Goal: Information Seeking & Learning: Learn about a topic

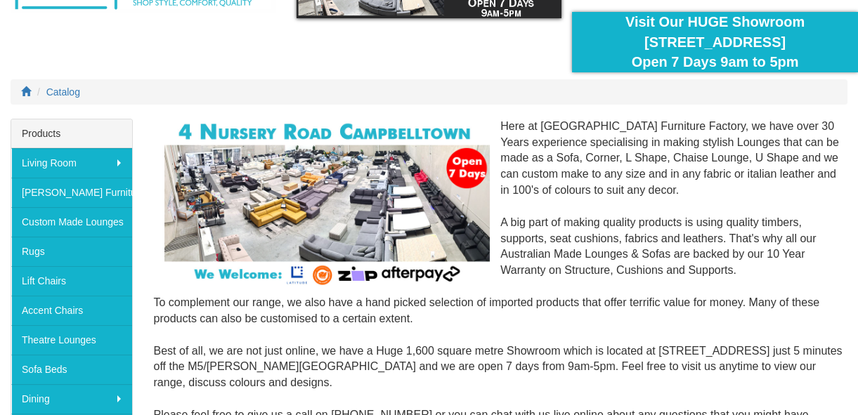
scroll to position [127, 0]
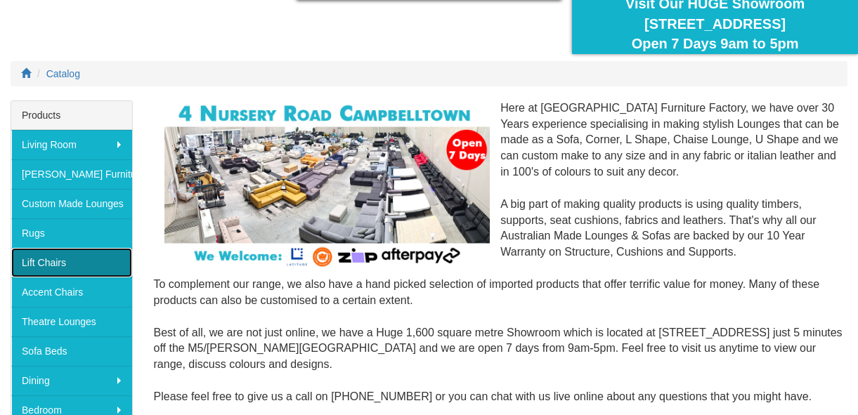
click at [91, 258] on link "Lift Chairs" at bounding box center [71, 263] width 121 height 30
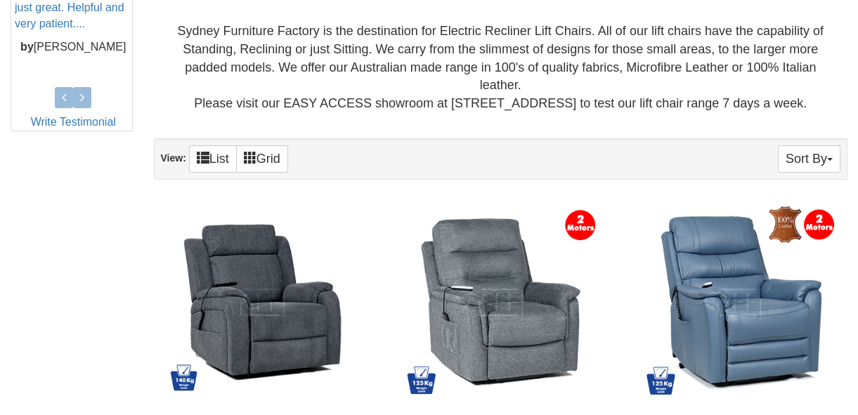
scroll to position [830, 0]
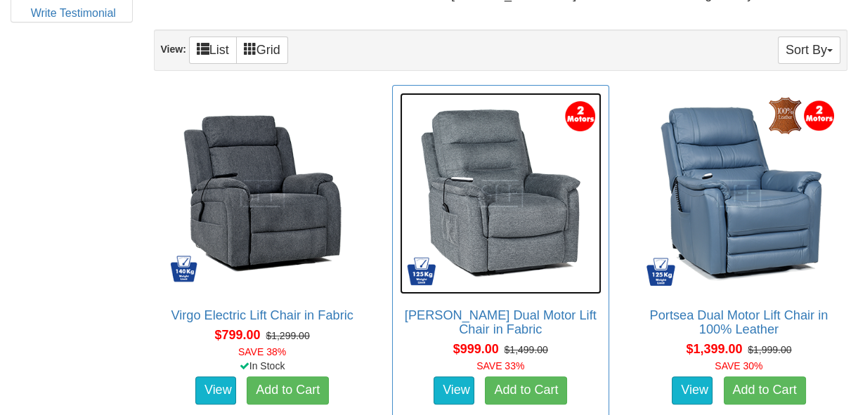
click at [543, 242] on img at bounding box center [501, 194] width 202 height 202
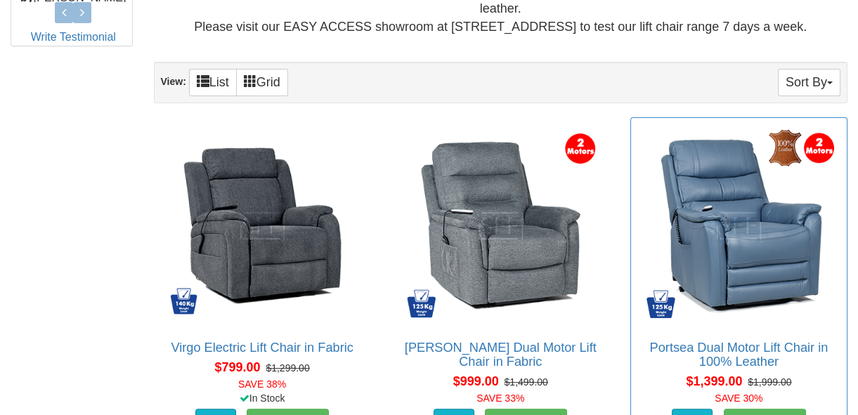
scroll to position [820, 0]
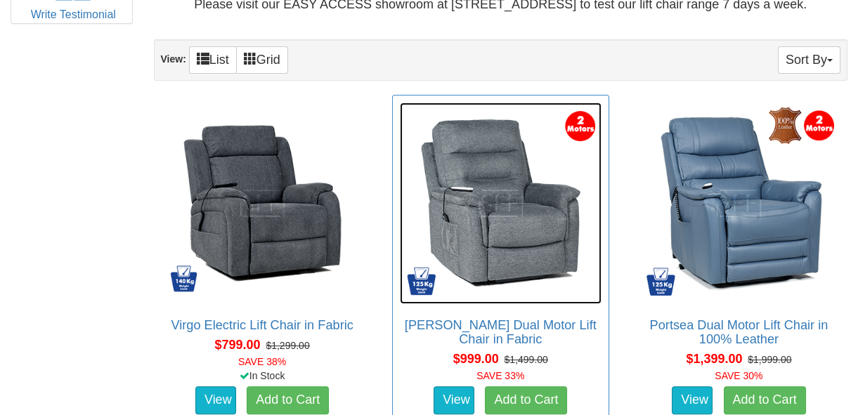
click at [532, 235] on img at bounding box center [501, 204] width 202 height 202
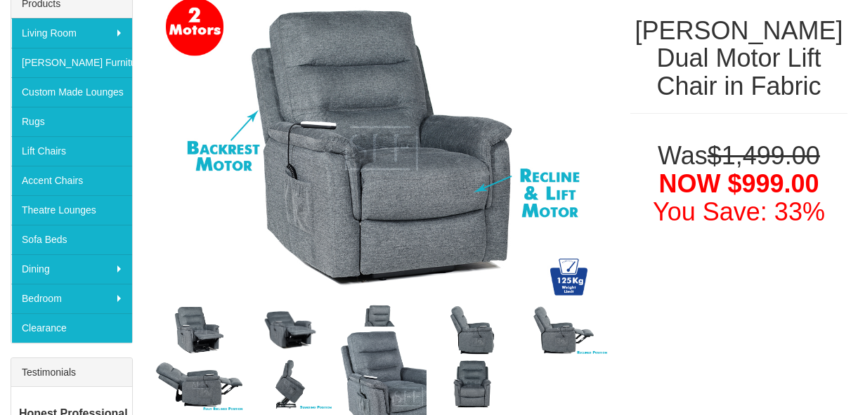
scroll to position [383, 0]
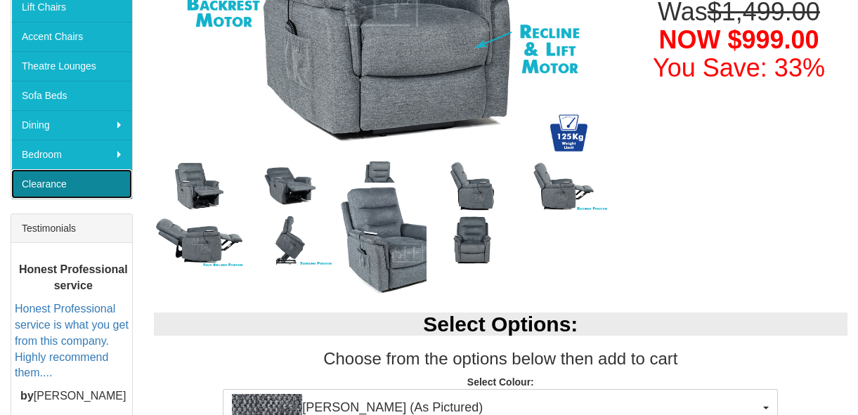
click at [56, 180] on link "Clearance" at bounding box center [71, 184] width 121 height 30
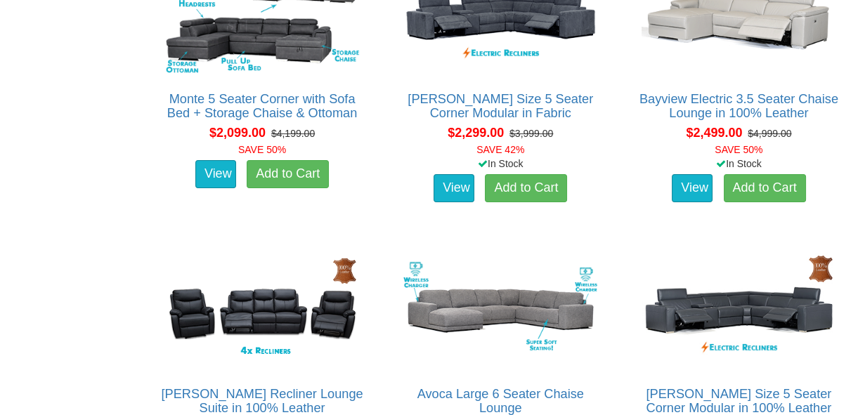
scroll to position [511, 0]
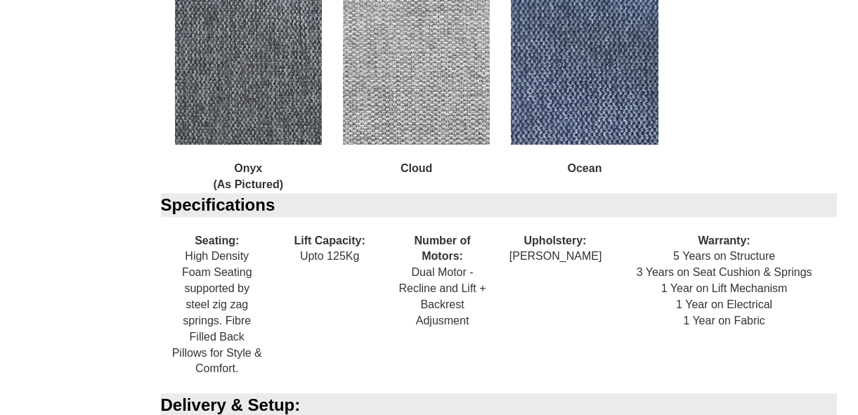
scroll to position [958, 0]
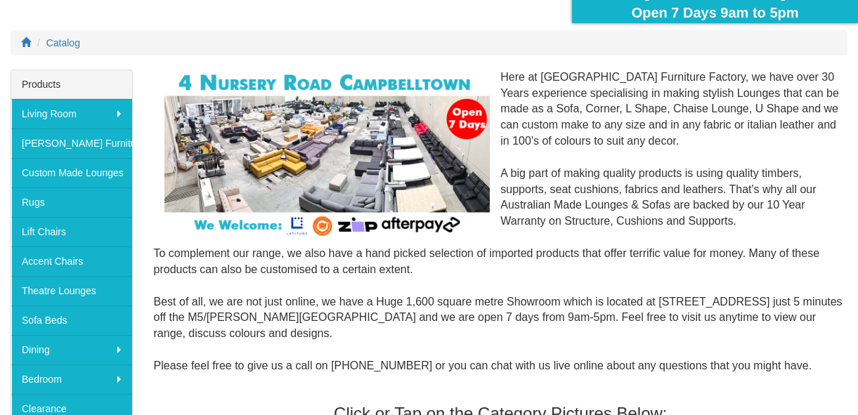
scroll to position [191, 0]
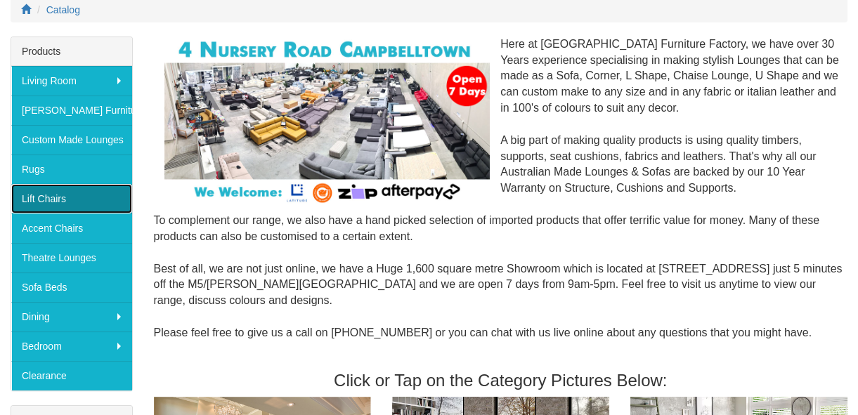
click at [76, 197] on link "Lift Chairs" at bounding box center [71, 199] width 121 height 30
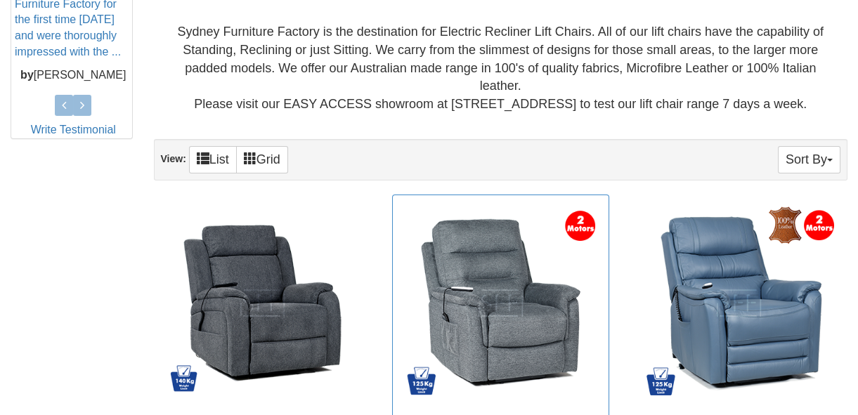
scroll to position [894, 0]
